Goal: Check status

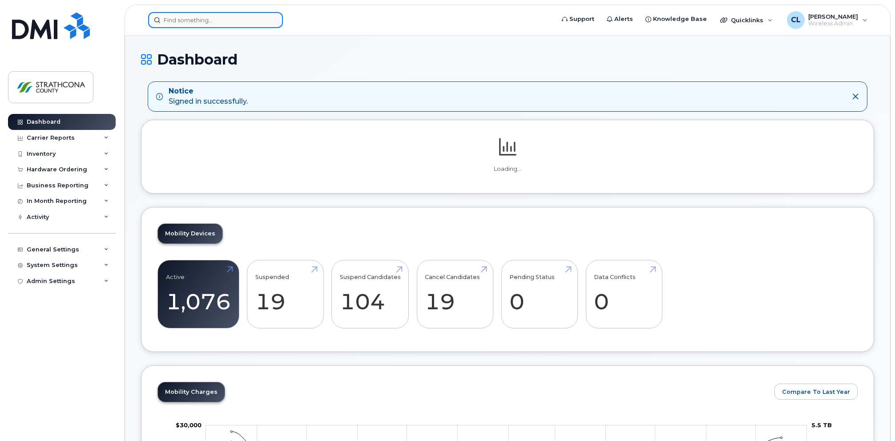
click at [226, 20] on input at bounding box center [215, 20] width 135 height 16
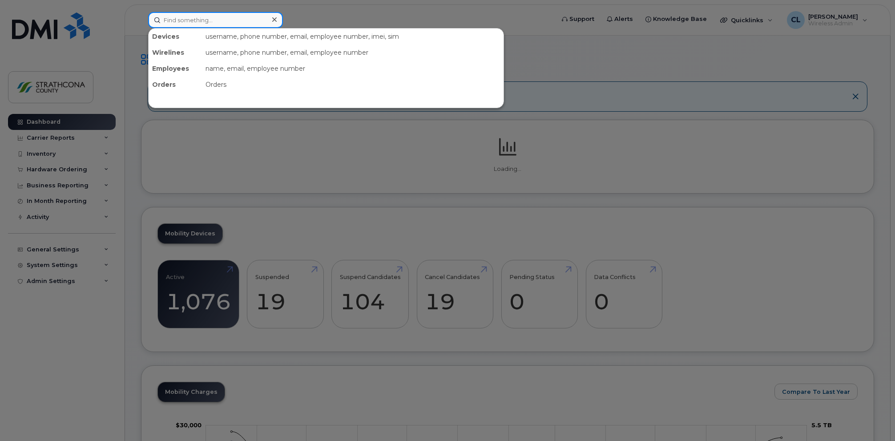
paste input "[PHONE_NUMBER]"
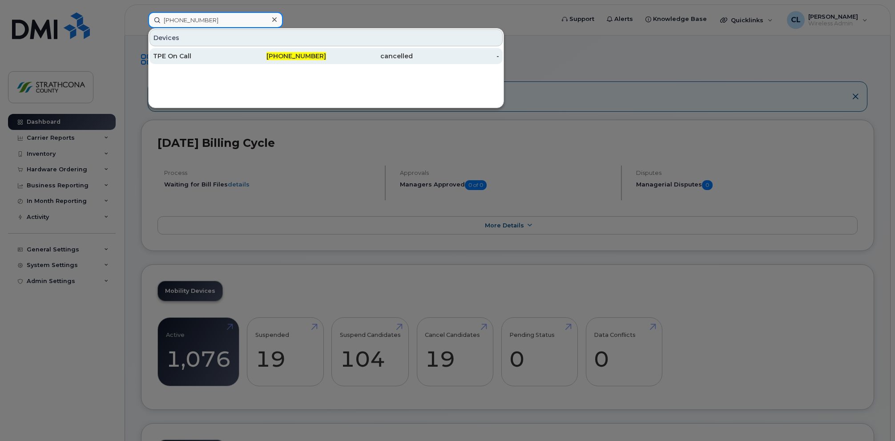
type input "[PHONE_NUMBER]"
click at [226, 57] on div "TPE On Call" at bounding box center [196, 56] width 87 height 9
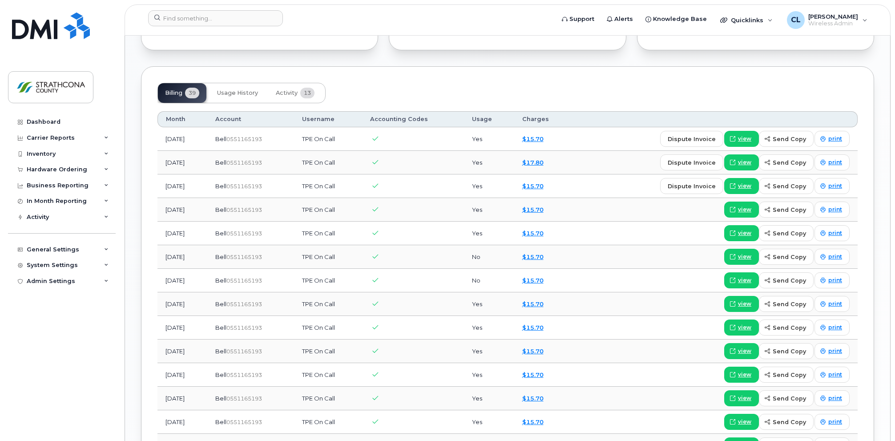
scroll to position [634, 0]
click at [294, 90] on span "Activity" at bounding box center [287, 93] width 22 height 7
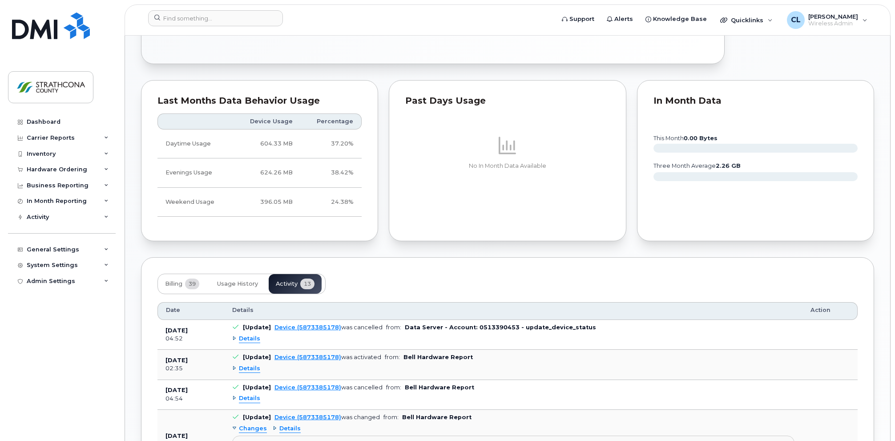
scroll to position [356, 0]
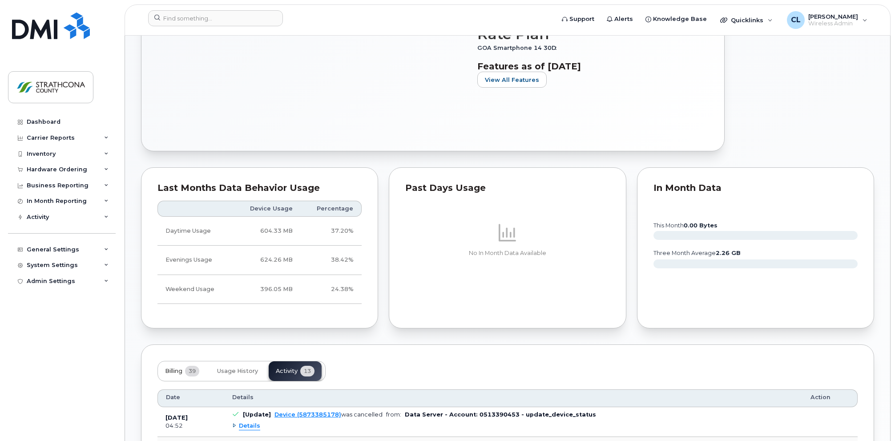
click at [166, 368] on span "Billing" at bounding box center [173, 371] width 17 height 7
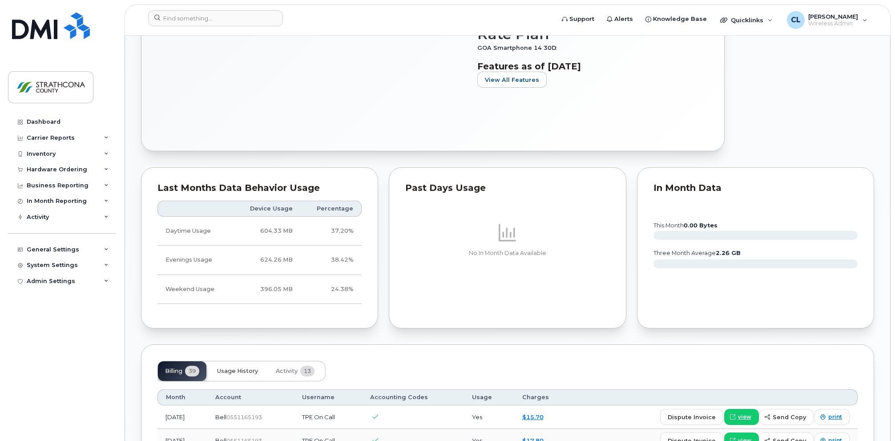
click at [224, 368] on span "Usage History" at bounding box center [237, 371] width 41 height 7
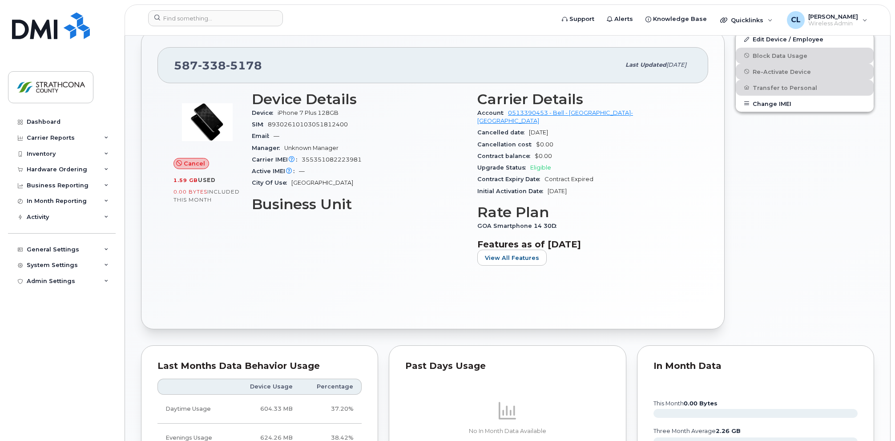
scroll to position [142, 0]
